Goal: Transaction & Acquisition: Book appointment/travel/reservation

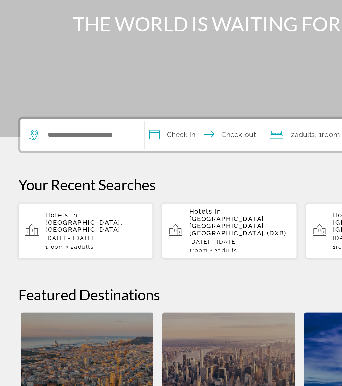
scroll to position [4, 0]
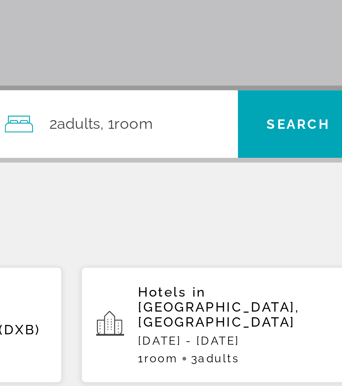
click at [201, 189] on div "2 Adult Adults , 1 Room rooms" at bounding box center [242, 193] width 83 height 9
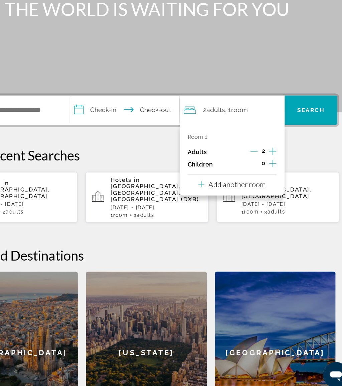
scroll to position [53, 0]
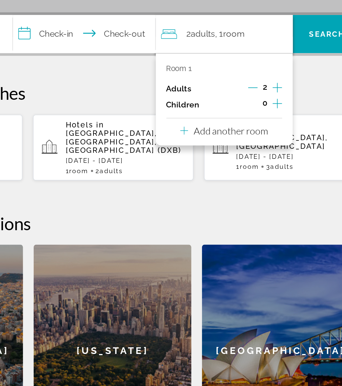
click at [221, 202] on p "Add another room" at bounding box center [244, 205] width 47 height 7
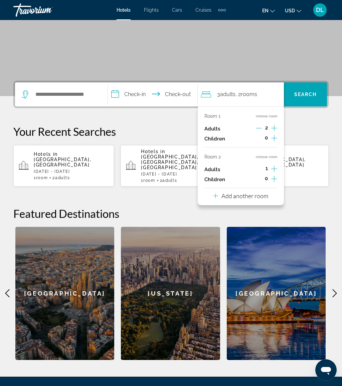
click at [273, 192] on div "Room 1 remove room Adults 2 Children 0 Room 2 remove room Adults 1 Children 0 A…" at bounding box center [240, 155] width 86 height 99
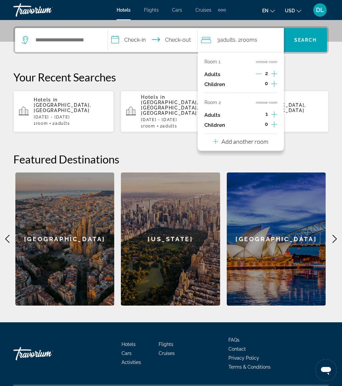
scroll to position [163, 0]
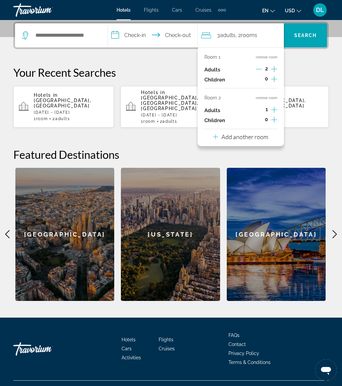
click at [266, 137] on div "Add another room" at bounding box center [240, 137] width 55 height 8
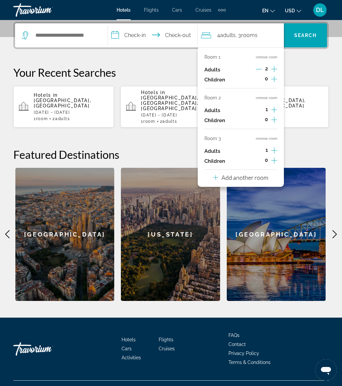
click at [252, 175] on p "Add another room" at bounding box center [244, 177] width 47 height 7
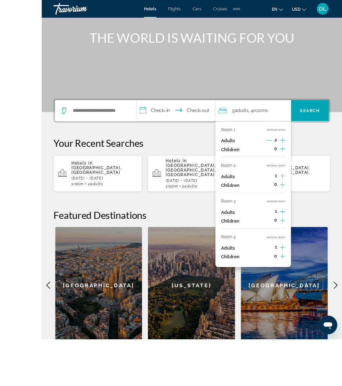
scroll to position [115, 0]
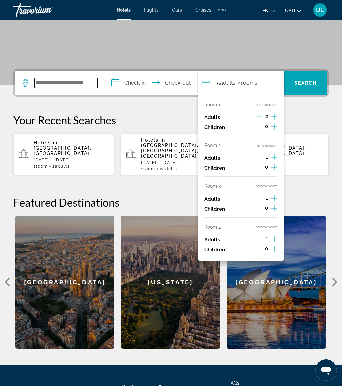
click at [76, 80] on input "Search hotel destination" at bounding box center [66, 83] width 63 height 10
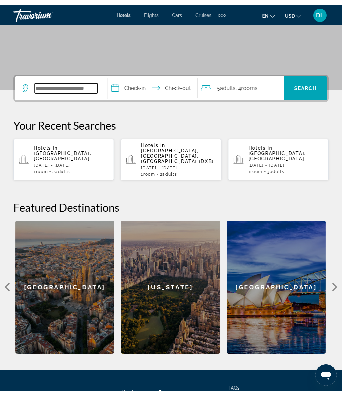
scroll to position [115, 0]
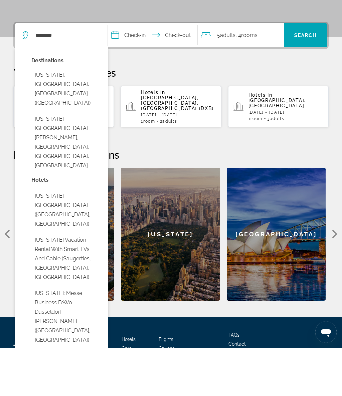
click at [78, 117] on button "New York, NY, United States (NYC)" at bounding box center [66, 137] width 70 height 41
type input "**********"
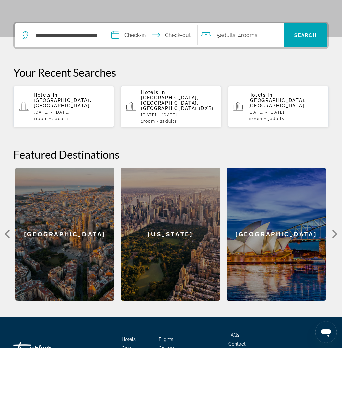
click at [156, 71] on input "**********" at bounding box center [154, 84] width 92 height 26
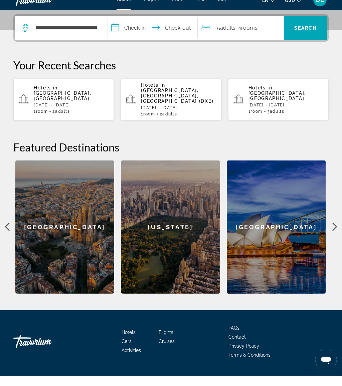
scroll to position [170, 0]
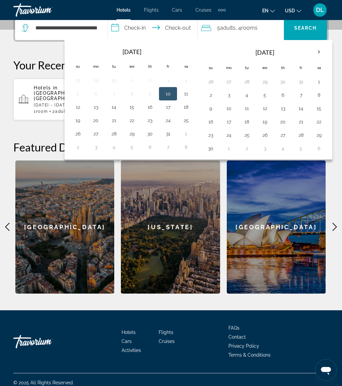
click at [270, 134] on button "26" at bounding box center [264, 134] width 11 height 9
click at [216, 152] on button "30" at bounding box center [210, 148] width 11 height 9
type input "**********"
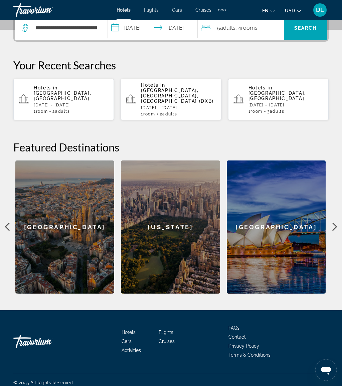
click at [270, 27] on div "5 Adult Adults , 4 Room rooms" at bounding box center [242, 27] width 83 height 9
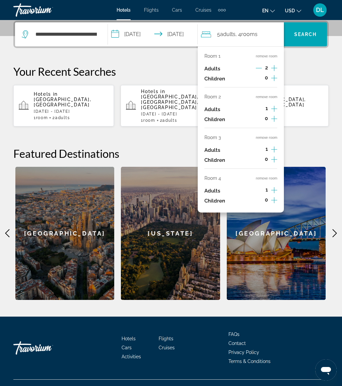
scroll to position [163, 0]
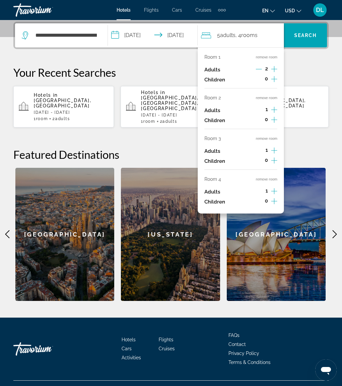
click at [271, 97] on button "remove room" at bounding box center [266, 98] width 21 height 4
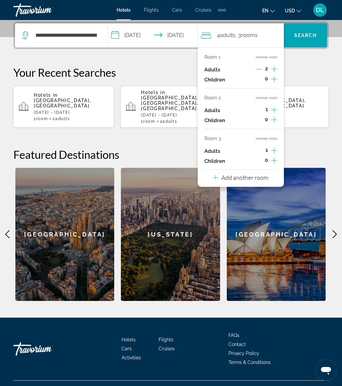
click at [268, 98] on button "remove room" at bounding box center [266, 98] width 21 height 4
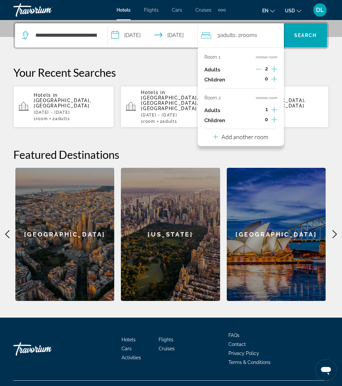
click at [272, 98] on button "remove room" at bounding box center [266, 98] width 21 height 4
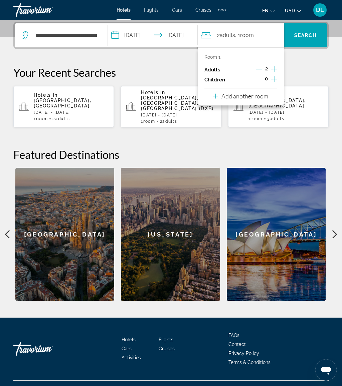
scroll to position [158, 0]
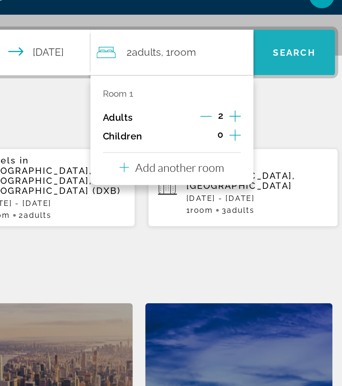
click at [294, 37] on span "Search" at bounding box center [305, 39] width 23 height 5
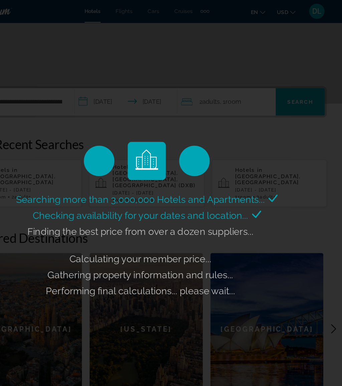
scroll to position [108, 0]
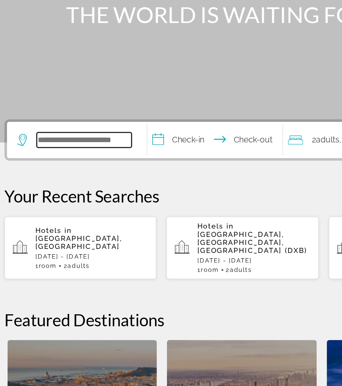
click at [70, 193] on input "Search hotel destination" at bounding box center [66, 198] width 63 height 10
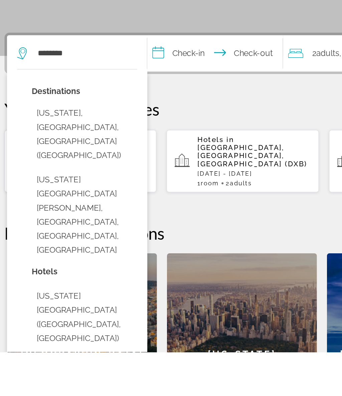
click at [80, 232] on button "New York, NY, United States (NYC)" at bounding box center [66, 252] width 70 height 41
type input "**********"
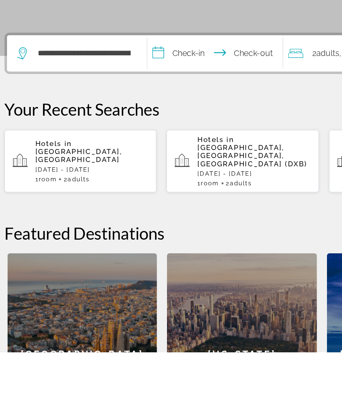
click at [132, 186] on input "**********" at bounding box center [154, 199] width 92 height 26
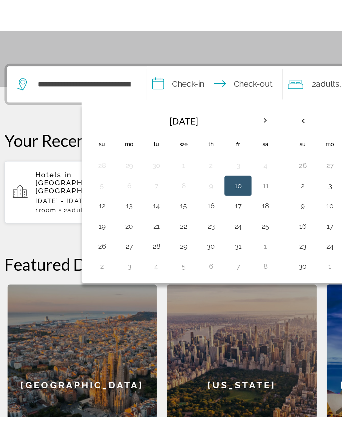
scroll to position [32, 0]
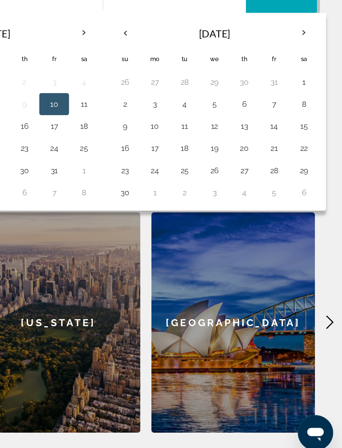
click at [259, 269] on button "26" at bounding box center [264, 273] width 11 height 9
click at [205, 282] on button "30" at bounding box center [210, 286] width 11 height 9
type input "**********"
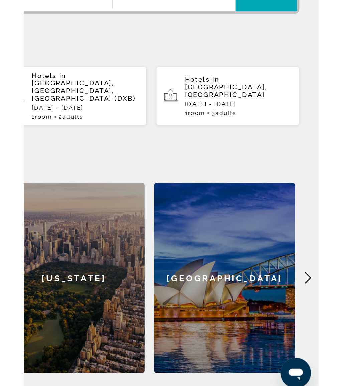
scroll to position [51, 0]
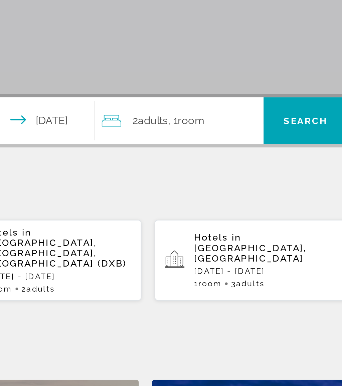
click at [201, 143] on div "2 Adult Adults , 1 Room rooms" at bounding box center [242, 147] width 83 height 9
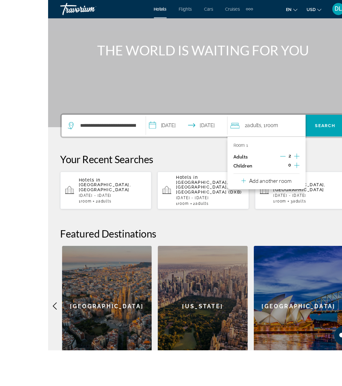
scroll to position [81, 0]
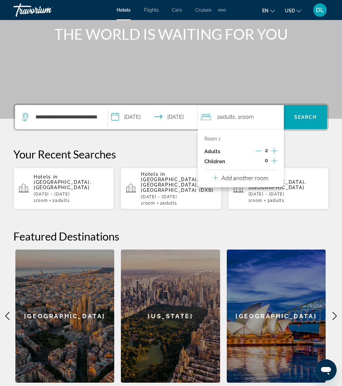
click at [266, 181] on button "Add another room" at bounding box center [240, 177] width 55 height 14
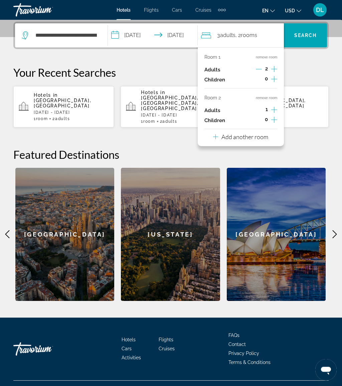
click at [264, 135] on p "Add another room" at bounding box center [244, 136] width 47 height 7
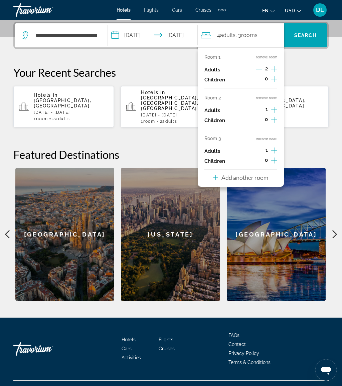
click at [261, 176] on p "Add another room" at bounding box center [244, 177] width 47 height 7
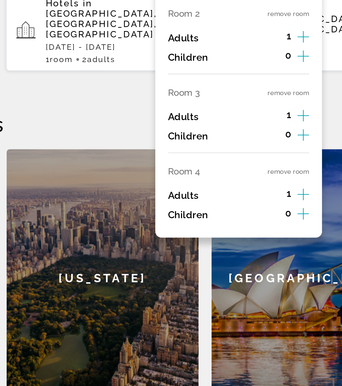
click at [256, 177] on button "remove room" at bounding box center [266, 179] width 21 height 4
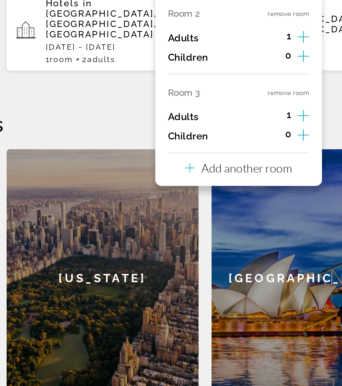
click at [256, 136] on button "remove room" at bounding box center [266, 138] width 21 height 4
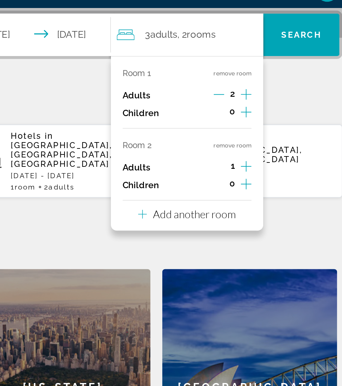
click at [256, 96] on button "remove room" at bounding box center [266, 98] width 21 height 4
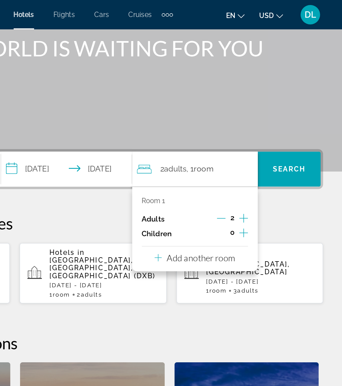
scroll to position [82, 0]
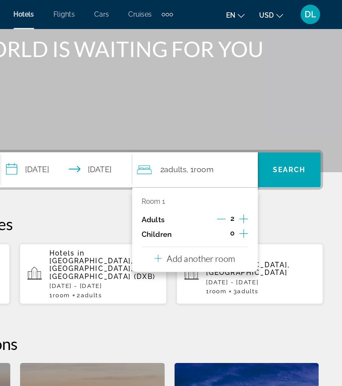
click at [294, 116] on span "Search" at bounding box center [305, 116] width 23 height 5
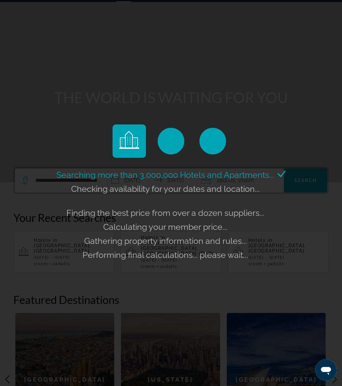
scroll to position [17, 0]
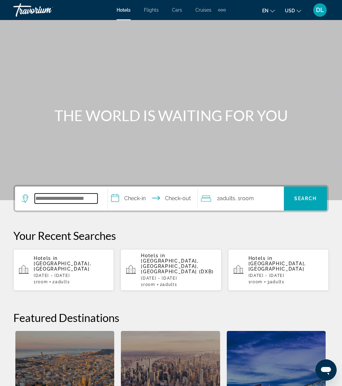
click at [78, 198] on input "Search hotel destination" at bounding box center [66, 198] width 63 height 10
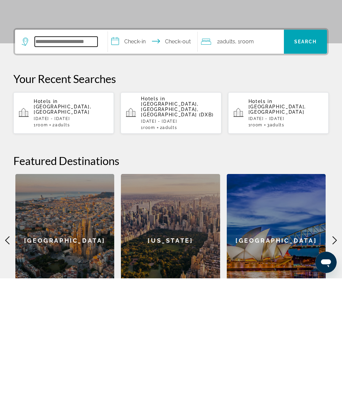
scroll to position [45, 0]
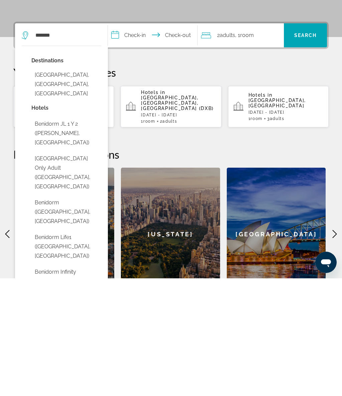
click at [85, 186] on button "Benidorm, Alicante, Spain" at bounding box center [66, 201] width 70 height 31
type input "**********"
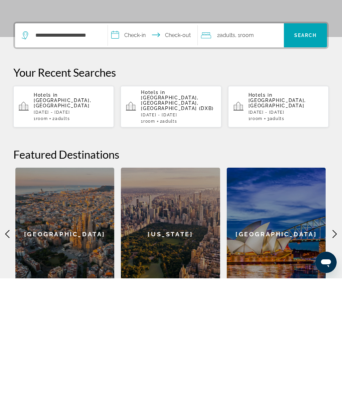
click at [137, 141] on input "**********" at bounding box center [154, 154] width 92 height 26
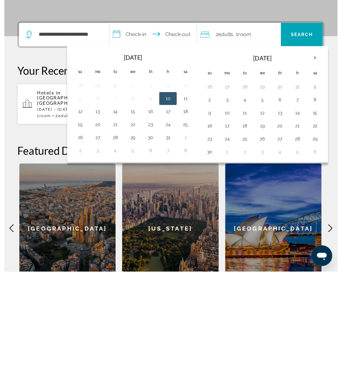
scroll to position [170, 0]
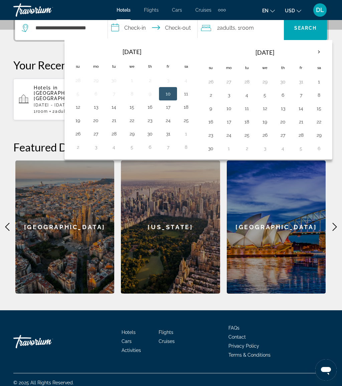
click at [321, 51] on th "Next month" at bounding box center [319, 52] width 18 height 15
click at [269, 134] on button "31" at bounding box center [264, 134] width 11 height 9
click at [306, 149] on button "9" at bounding box center [300, 148] width 11 height 9
type input "**********"
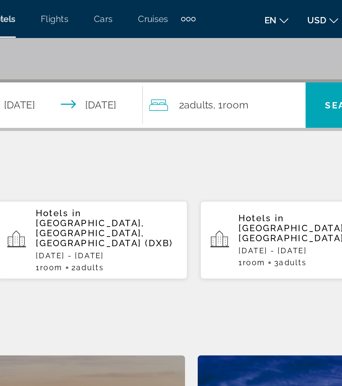
scroll to position [84, 0]
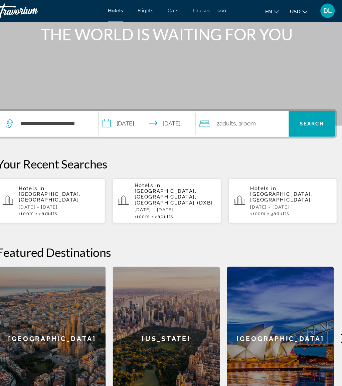
click at [296, 115] on span "Search" at bounding box center [305, 114] width 23 height 5
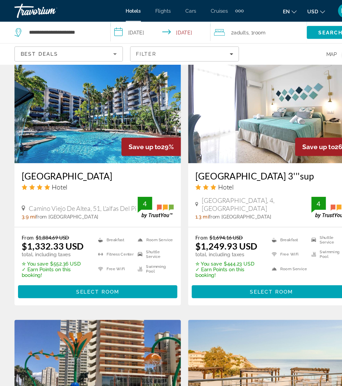
click at [192, 52] on div "Filter" at bounding box center [171, 49] width 90 height 5
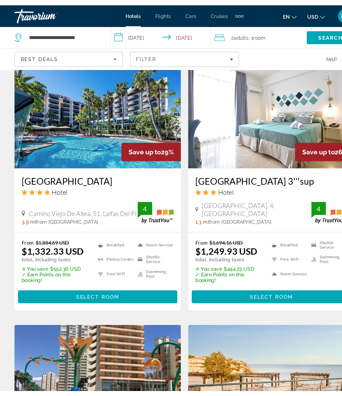
scroll to position [804, 0]
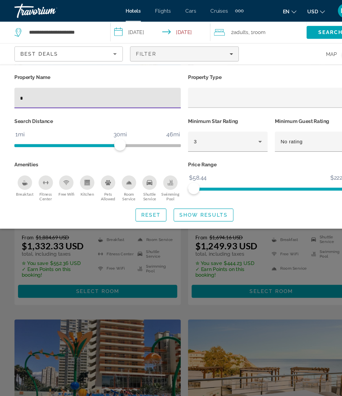
type input "**"
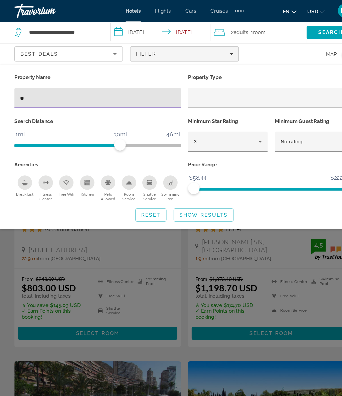
click at [197, 197] on span "Show Results" at bounding box center [188, 199] width 45 height 5
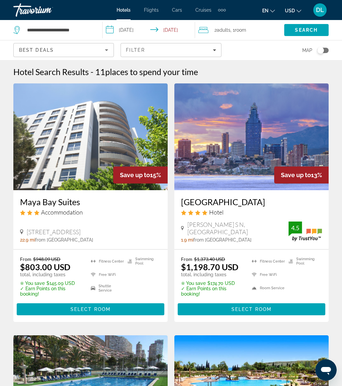
click at [129, 30] on input "**********" at bounding box center [149, 31] width 95 height 22
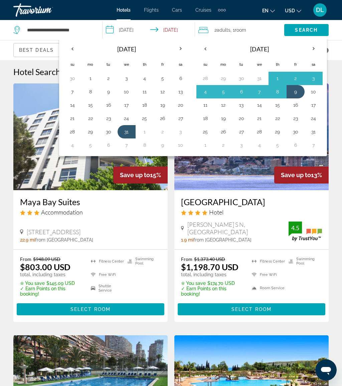
click at [72, 51] on th "Previous month" at bounding box center [72, 48] width 18 height 15
click at [127, 128] on button "26" at bounding box center [126, 131] width 11 height 9
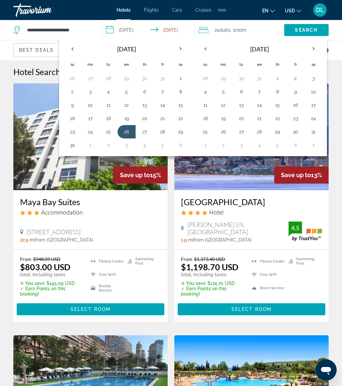
click at [179, 147] on button "6" at bounding box center [180, 144] width 11 height 9
type input "**********"
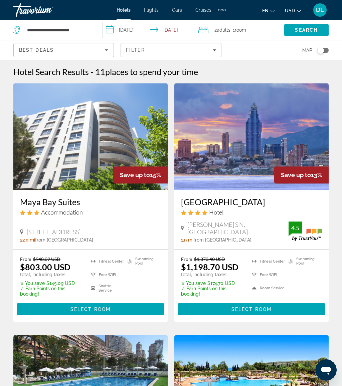
click at [313, 33] on span "Search" at bounding box center [306, 30] width 44 height 16
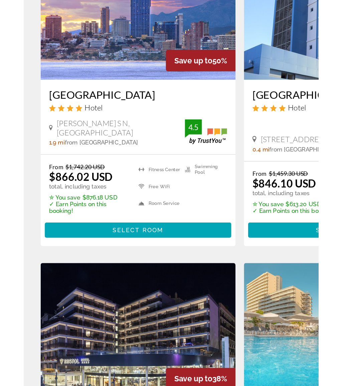
scroll to position [2, 0]
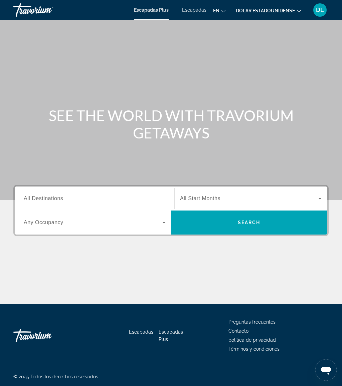
click at [104, 200] on input "Destination All Destinations" at bounding box center [95, 199] width 142 height 8
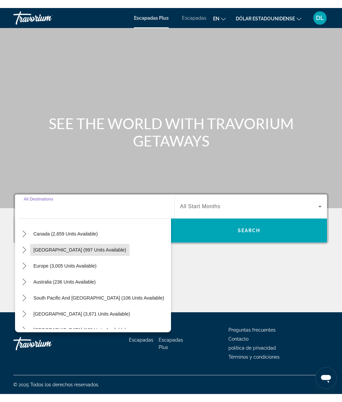
scroll to position [52, 0]
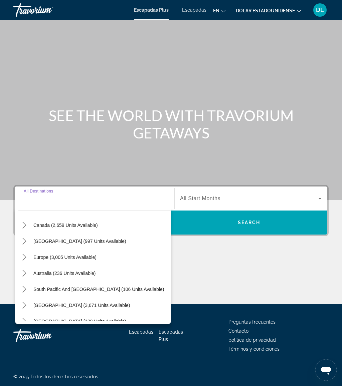
click at [87, 260] on span "Select destination: Europe (3,005 units available)" at bounding box center [65, 257] width 70 height 16
type input "**********"
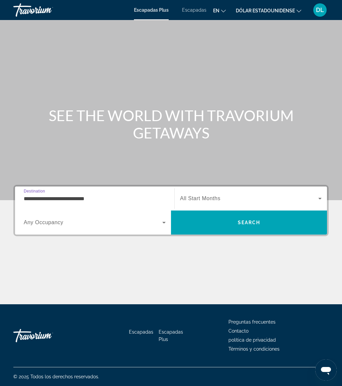
click at [200, 11] on font "Escapadas" at bounding box center [194, 9] width 24 height 5
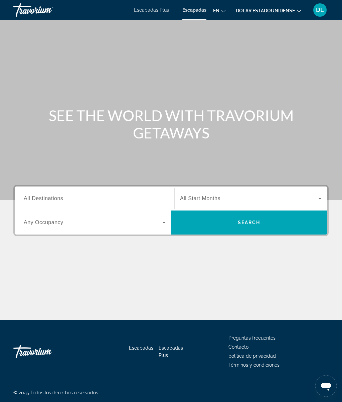
click at [101, 202] on input "Destination All Destinations" at bounding box center [95, 199] width 142 height 8
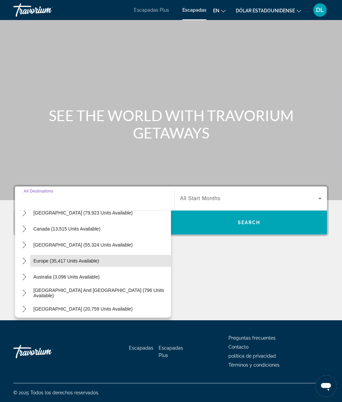
scroll to position [38, 0]
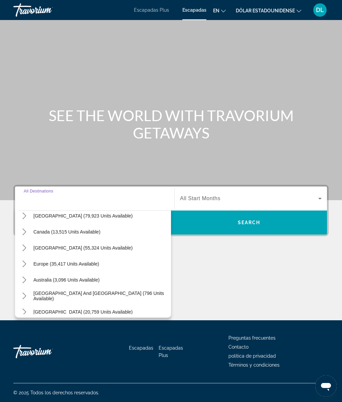
click at [89, 267] on span "Select destination: Europe (35,417 units available)" at bounding box center [100, 264] width 141 height 16
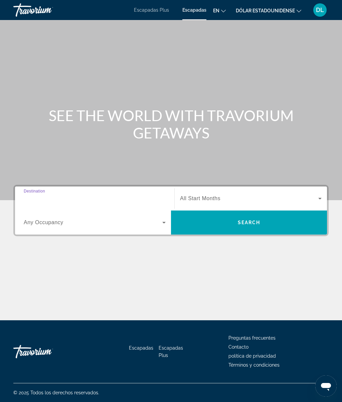
type input "**********"
click at [223, 222] on span "Search" at bounding box center [249, 223] width 156 height 16
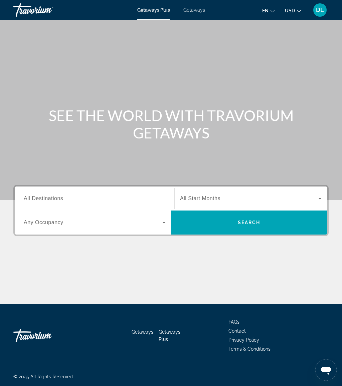
click at [196, 13] on span "Getaways" at bounding box center [194, 9] width 22 height 5
click at [104, 200] on input "Destination All Destinations" at bounding box center [95, 199] width 142 height 8
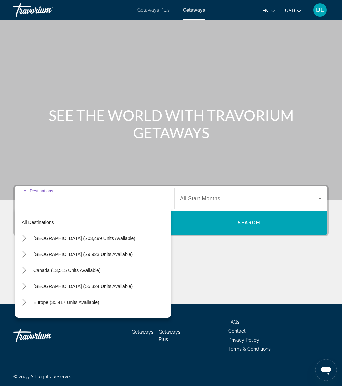
click at [98, 308] on span "Select destination: Europe (35,417 units available)" at bounding box center [100, 302] width 141 height 16
type input "**********"
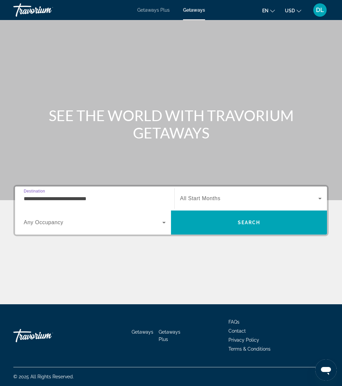
click at [219, 214] on span "Search" at bounding box center [249, 222] width 156 height 24
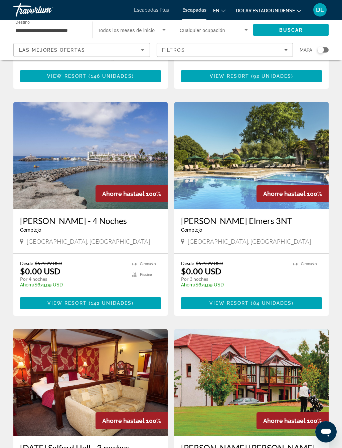
scroll to position [458, 0]
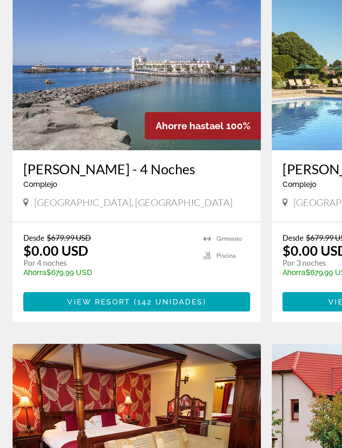
click at [105, 297] on font "142 unidades" at bounding box center [111, 299] width 41 height 5
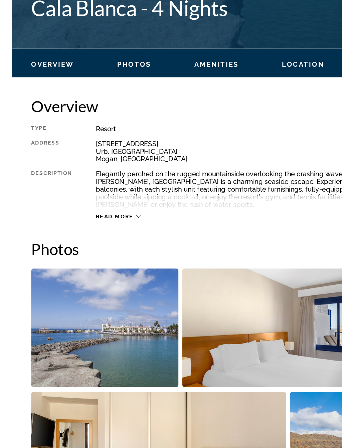
scroll to position [214, 0]
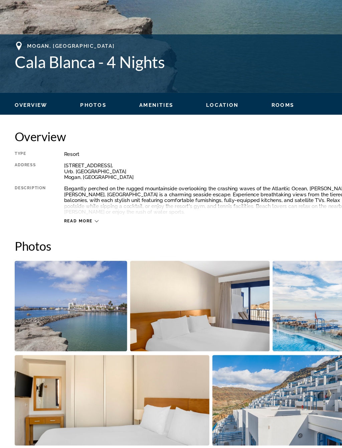
click at [82, 238] on span "Read more" at bounding box center [71, 240] width 26 height 4
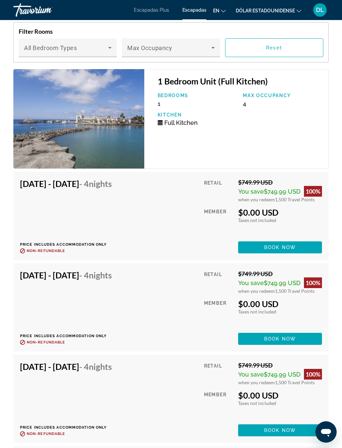
scroll to position [1458, 0]
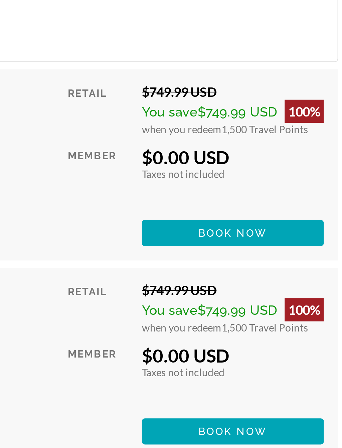
click at [264, 240] on span "Book now" at bounding box center [280, 242] width 32 height 5
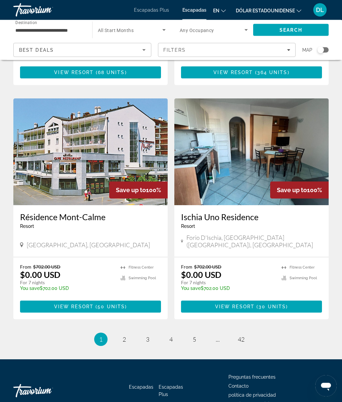
scroll to position [1161, 0]
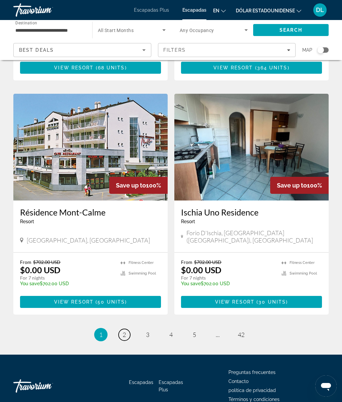
click at [121, 329] on link "page 2" at bounding box center [124, 335] width 12 height 12
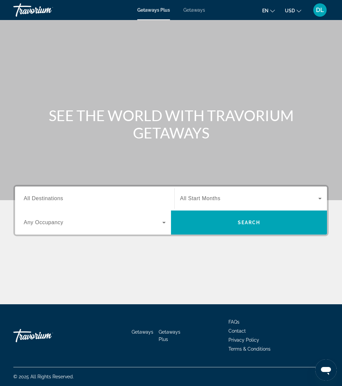
click at [194, 11] on span "Getaways" at bounding box center [194, 9] width 22 height 5
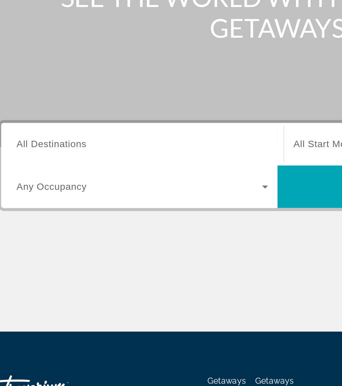
click at [67, 195] on input "Destination All Destinations" at bounding box center [95, 199] width 142 height 8
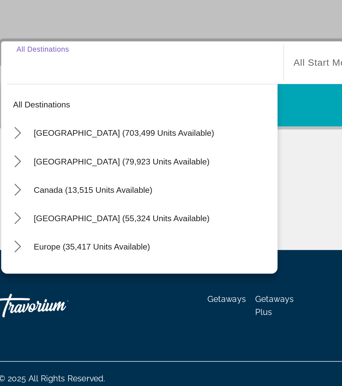
click at [21, 299] on icon "Toggle Europe (35,417 units available) submenu" at bounding box center [24, 302] width 7 height 7
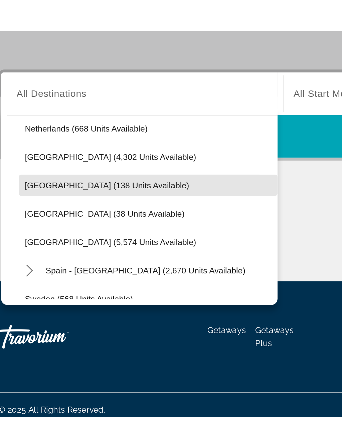
scroll to position [308, 0]
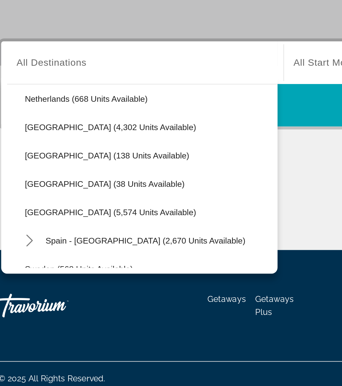
click at [63, 280] on span "[GEOGRAPHIC_DATA] (5,574 units available)" at bounding box center [76, 282] width 96 height 5
type input "**********"
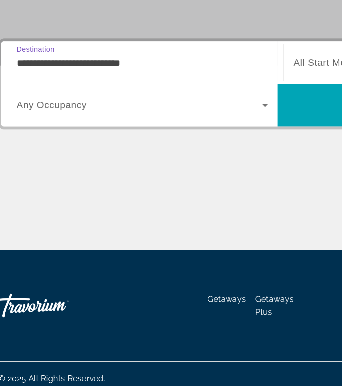
click at [65, 219] on span "Search widget" at bounding box center [93, 223] width 138 height 8
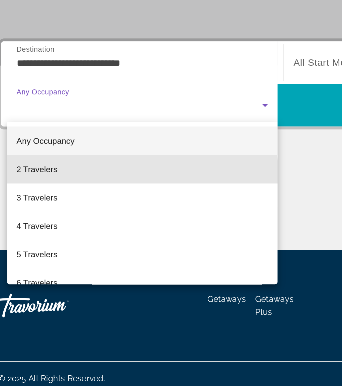
click at [40, 251] on mat-option "2 Travelers" at bounding box center [94, 259] width 152 height 16
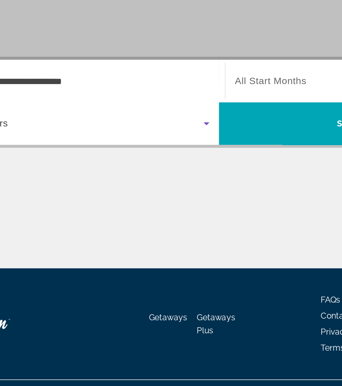
click at [180, 195] on span "All Start Months" at bounding box center [200, 198] width 40 height 6
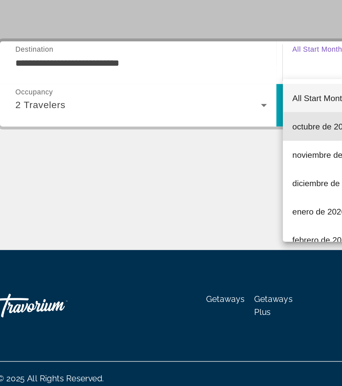
click at [180, 231] on span "octubre de 2025" at bounding box center [197, 235] width 34 height 8
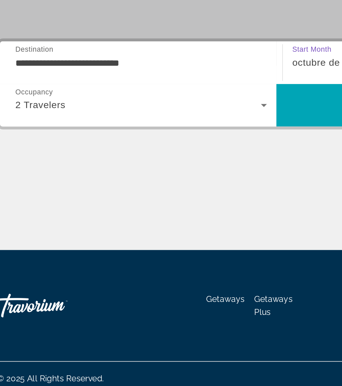
click at [184, 215] on span "Search" at bounding box center [249, 223] width 156 height 16
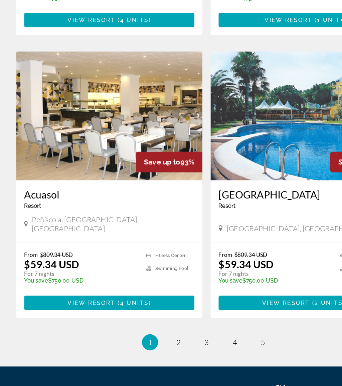
scroll to position [1187, 0]
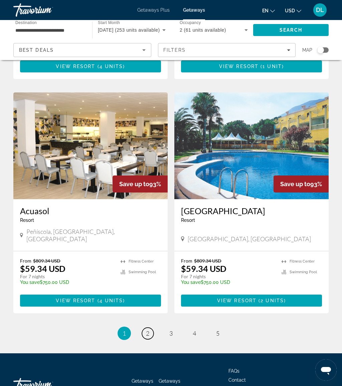
click at [147, 330] on span "2" at bounding box center [147, 333] width 3 height 7
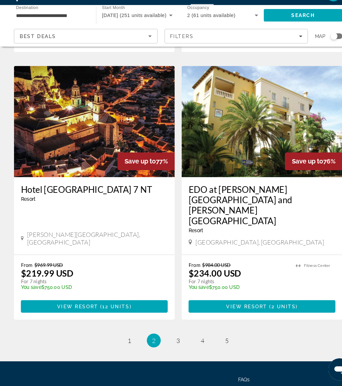
scroll to position [1177, 0]
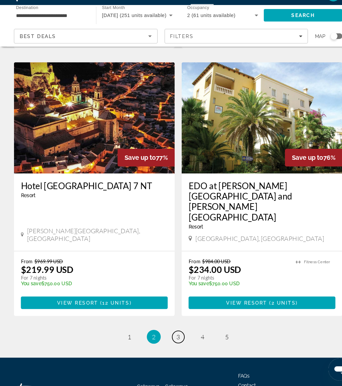
click at [166, 333] on link "page 3" at bounding box center [171, 339] width 12 height 12
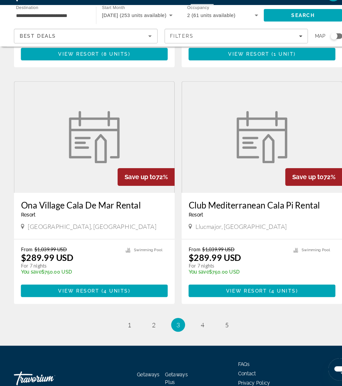
scroll to position [1168, 0]
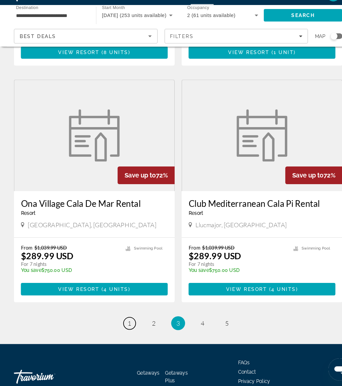
click at [122, 320] on link "page 1" at bounding box center [124, 326] width 12 height 12
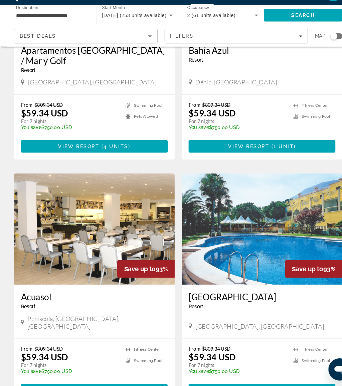
scroll to position [1120, 0]
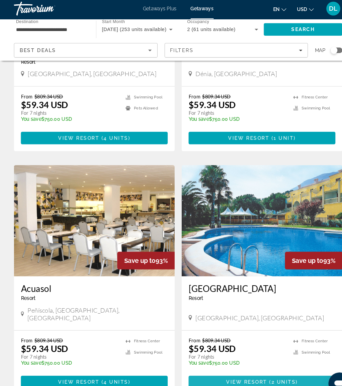
click at [260, 366] on span "( 2 units )" at bounding box center [270, 368] width 29 height 5
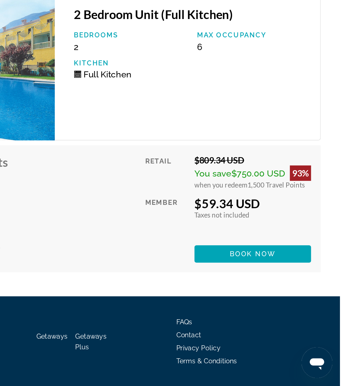
scroll to position [1139, 0]
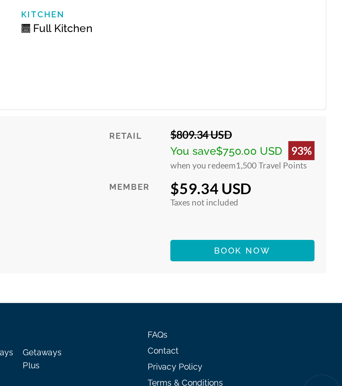
click at [266, 287] on span "Book now" at bounding box center [282, 289] width 32 height 5
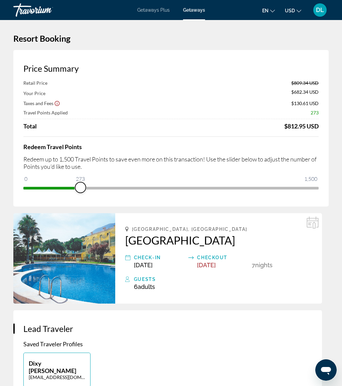
scroll to position [0, 0]
click at [86, 184] on div "Price Summary Retail Price $809.34 USD Your Price $672.84 USD Taxes and Fees $1…" at bounding box center [170, 128] width 315 height 156
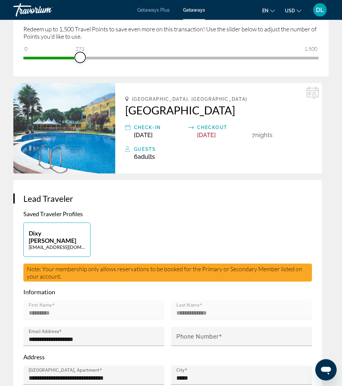
scroll to position [112, 0]
